Goal: Task Accomplishment & Management: Manage account settings

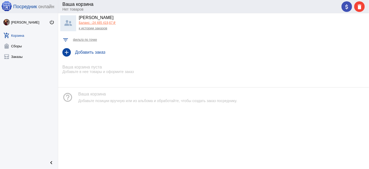
click at [104, 52] on h4 "Добавить заказ" at bounding box center [220, 52] width 290 height 5
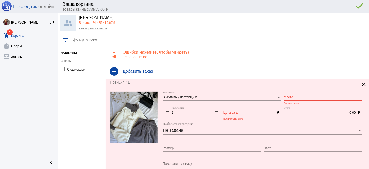
click at [301, 98] on input "Место" at bounding box center [323, 98] width 78 height 4
type input "б2а-15"
click at [256, 113] on input "Цена за шт." at bounding box center [250, 113] width 52 height 4
type input "1300"
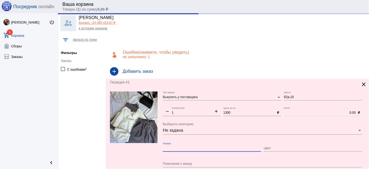
drag, startPoint x: 224, startPoint y: 149, endPoint x: 226, endPoint y: 147, distance: 3.0
click at [224, 148] on input "Размер" at bounding box center [212, 149] width 98 height 4
type input "Б2а-15"
type input "1300.00"
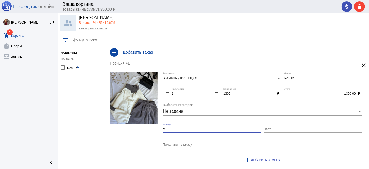
type input "М"
click at [314, 128] on input "Цвет" at bounding box center [313, 130] width 98 height 4
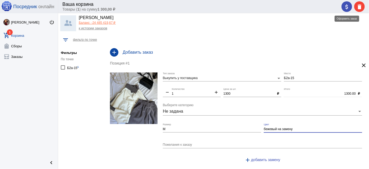
type input "бежевый на замену"
click at [344, 8] on div "attach_money delete" at bounding box center [353, 6] width 23 height 11
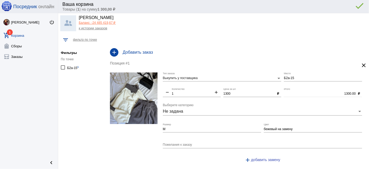
click at [343, 7] on div "attach_money delete done error_outline" at bounding box center [352, 6] width 25 height 11
click at [346, 8] on div "attach_money delete done error_outline" at bounding box center [352, 6] width 25 height 11
click at [345, 6] on mat-icon "attach_money" at bounding box center [347, 7] width 6 height 6
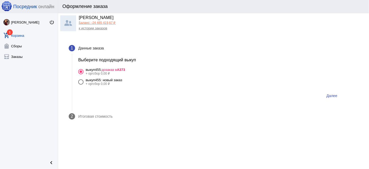
click at [337, 96] on span "Далее" at bounding box center [332, 96] width 11 height 4
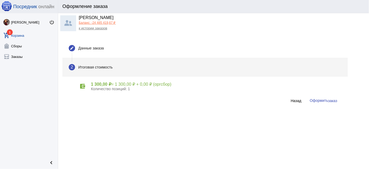
click at [331, 100] on span "заказ" at bounding box center [332, 101] width 9 height 4
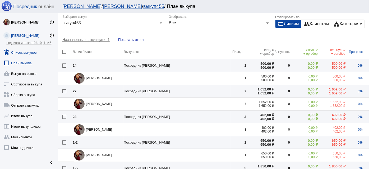
click at [30, 52] on link "add_shopping_cart Список выкупов" at bounding box center [29, 51] width 58 height 11
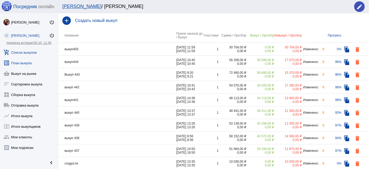
click at [25, 61] on link "list_alt План выкупа" at bounding box center [29, 62] width 58 height 11
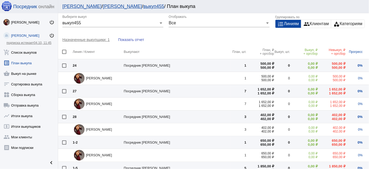
click at [64, 52] on div at bounding box center [64, 52] width 4 height 4
click at [64, 54] on input "checkbox" at bounding box center [64, 54] width 0 height 0
checkbox input "true"
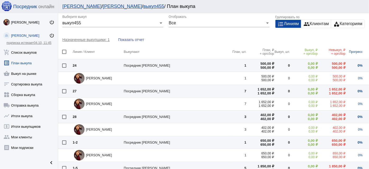
checkbox input "true"
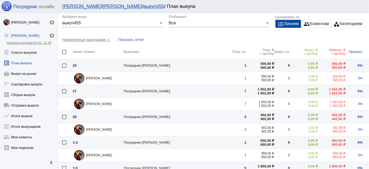
checkbox input "true"
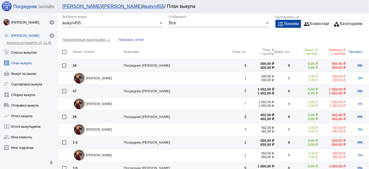
checkbox input "true"
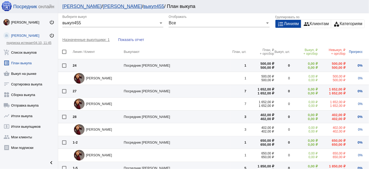
checkbox input "true"
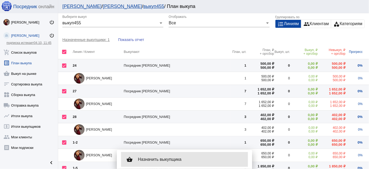
click at [189, 155] on div "shopping_basket Назначить выкупщика" at bounding box center [184, 159] width 127 height 15
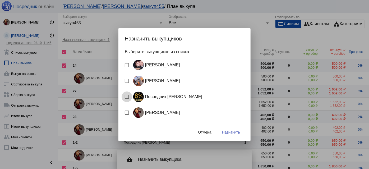
click at [169, 98] on div "Посредник [PERSON_NAME]" at bounding box center [166, 97] width 71 height 11
click at [127, 99] on input "Посредник [PERSON_NAME]" at bounding box center [127, 99] width 0 height 0
checkbox input "true"
click at [231, 133] on span "Назначить" at bounding box center [231, 132] width 18 height 4
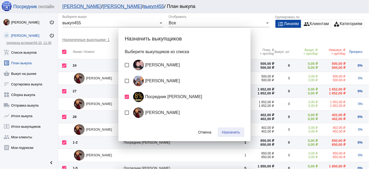
checkbox input "false"
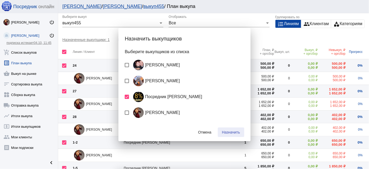
checkbox input "false"
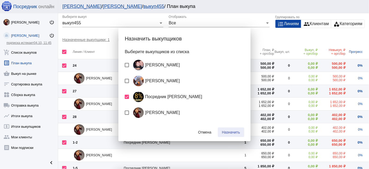
checkbox input "false"
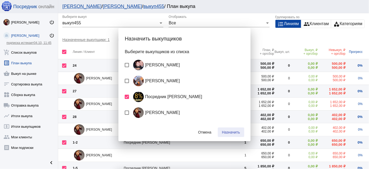
checkbox input "false"
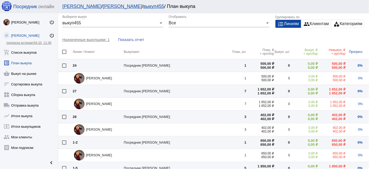
click at [66, 50] on div at bounding box center [64, 52] width 4 height 4
click at [64, 54] on input "checkbox" at bounding box center [64, 54] width 0 height 0
checkbox input "true"
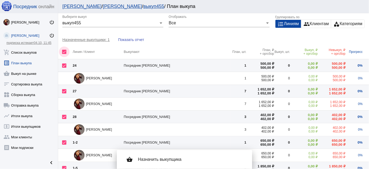
checkbox input "true"
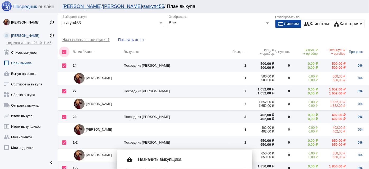
checkbox input "true"
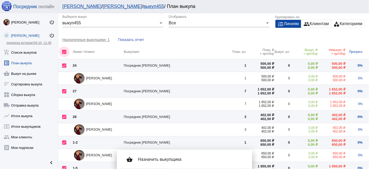
checkbox input "true"
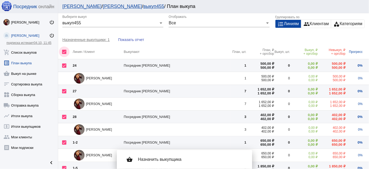
checkbox input "true"
click at [167, 159] on span "Назначить выкупщика" at bounding box center [191, 159] width 106 height 5
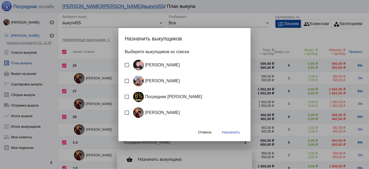
click at [150, 96] on div "Посредник [PERSON_NAME]" at bounding box center [166, 97] width 71 height 11
click at [127, 99] on input "Посредник [PERSON_NAME]" at bounding box center [127, 99] width 0 height 0
checkbox input "true"
click at [230, 133] on span "Назначить" at bounding box center [231, 132] width 18 height 4
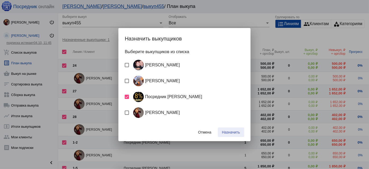
checkbox input "false"
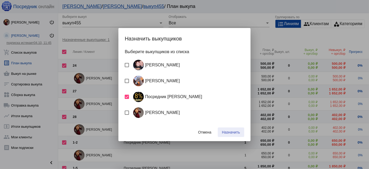
checkbox input "false"
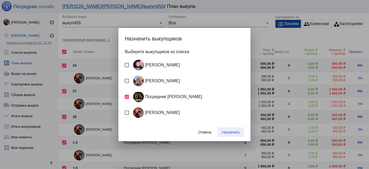
checkbox input "false"
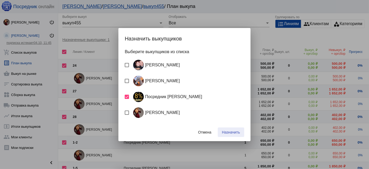
checkbox input "false"
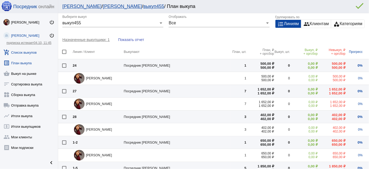
click at [30, 52] on link "add_shopping_cart Список выкупов" at bounding box center [29, 51] width 58 height 11
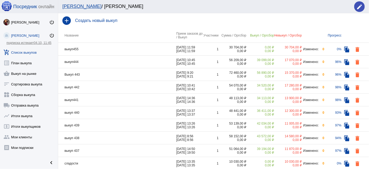
click at [98, 49] on td "выкуп455" at bounding box center [117, 49] width 118 height 13
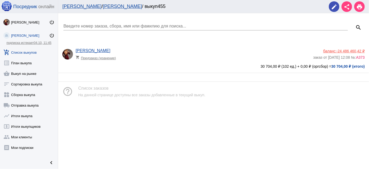
click at [188, 51] on div "[PERSON_NAME] shopping_cart Предзаказ (хранение)" at bounding box center [195, 55] width 238 height 14
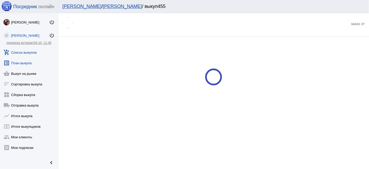
click at [24, 63] on link "list_alt План выкупа" at bounding box center [29, 62] width 58 height 11
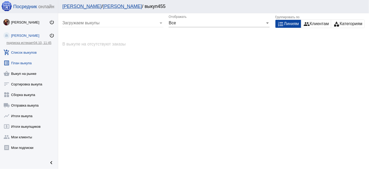
click at [30, 52] on link "add_shopping_cart Список выкупов" at bounding box center [29, 51] width 58 height 11
